Goal: Navigation & Orientation: Find specific page/section

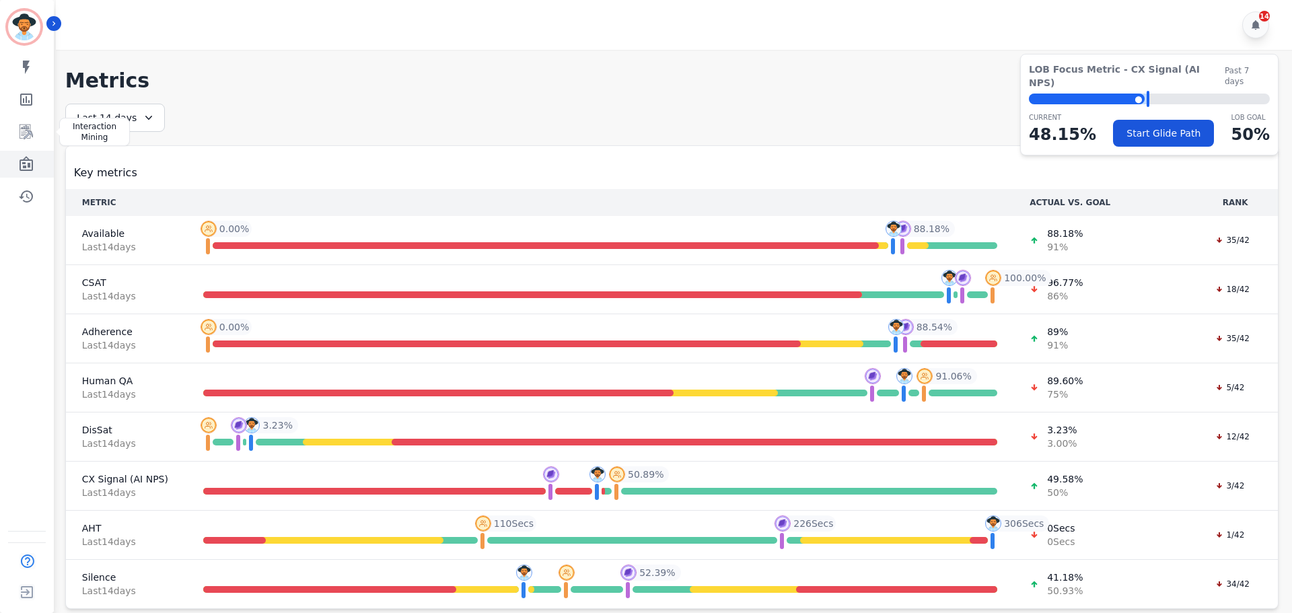
click at [42, 159] on link "Sidebar" at bounding box center [28, 164] width 52 height 27
